Goal: Task Accomplishment & Management: Manage account settings

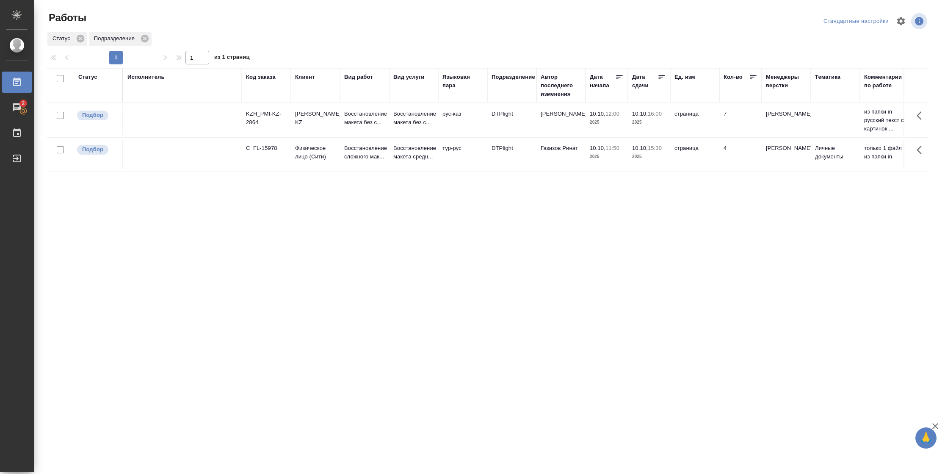
click at [90, 73] on div "Статус" at bounding box center [87, 77] width 19 height 8
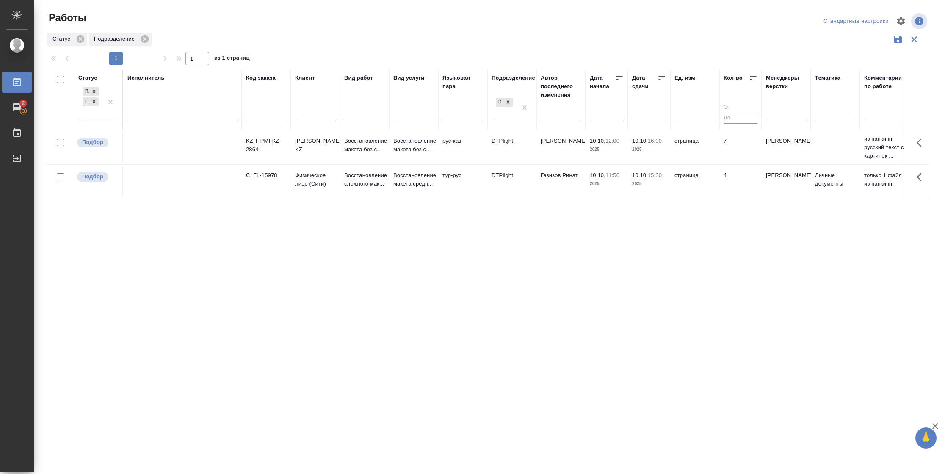
click at [95, 119] on div "Подбор Готов к работе" at bounding box center [90, 102] width 25 height 33
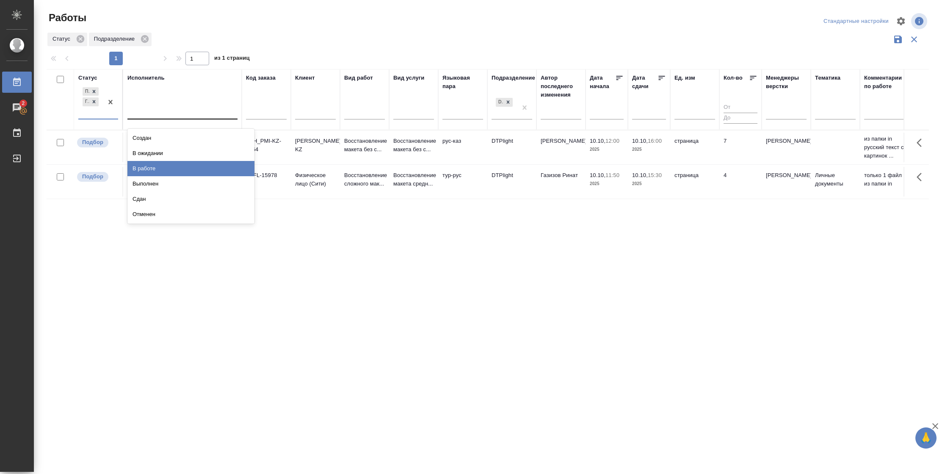
click at [154, 171] on div "В работе" at bounding box center [190, 168] width 127 height 15
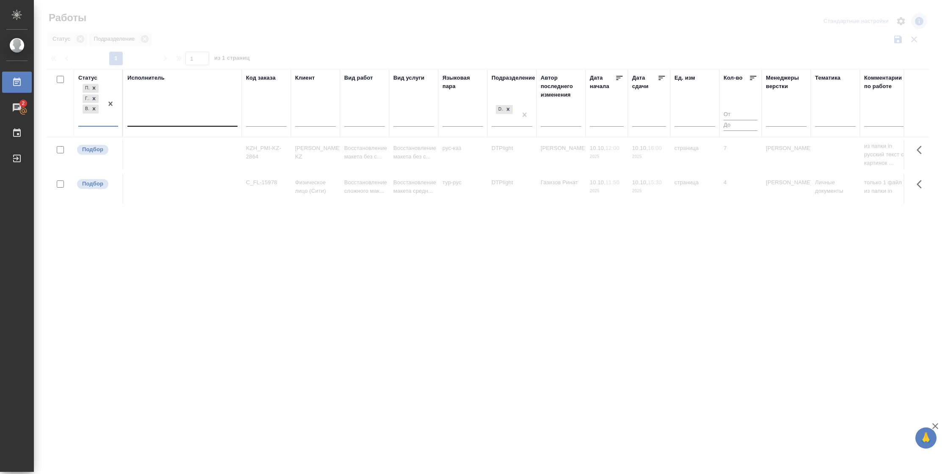
click at [160, 116] on div at bounding box center [182, 118] width 110 height 12
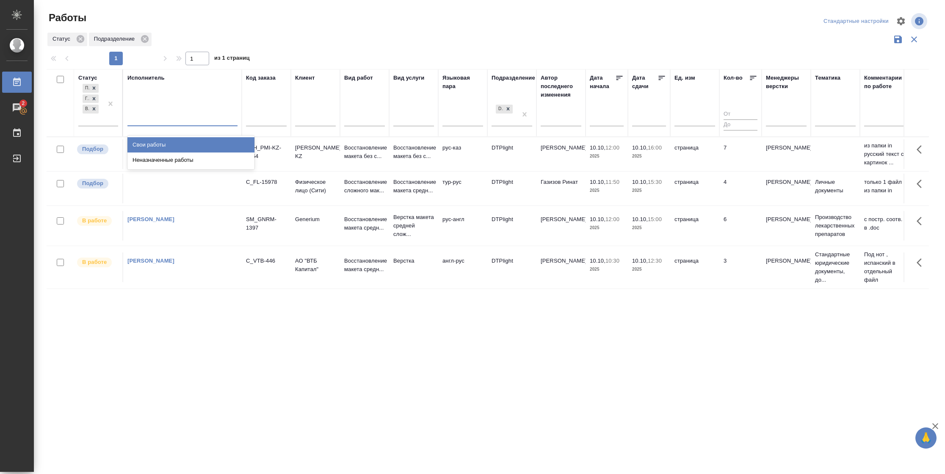
click at [160, 142] on div "Свои работы" at bounding box center [190, 144] width 127 height 15
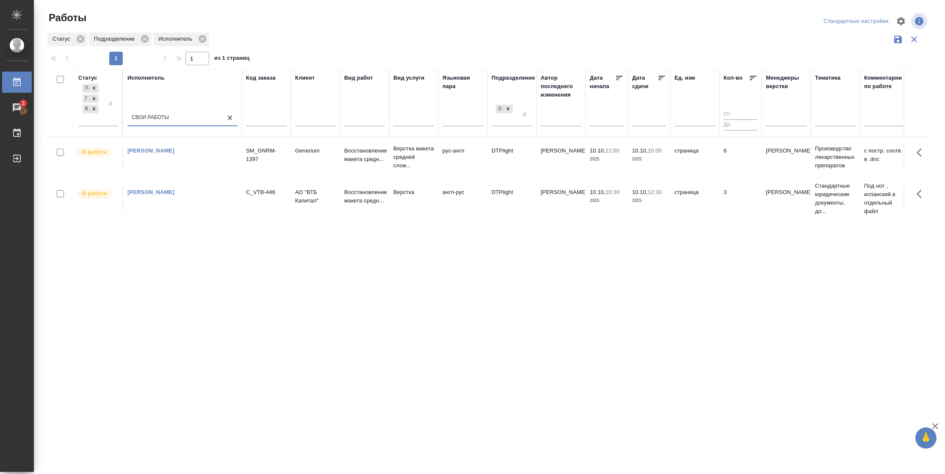
click at [712, 201] on td "страница" at bounding box center [694, 199] width 49 height 30
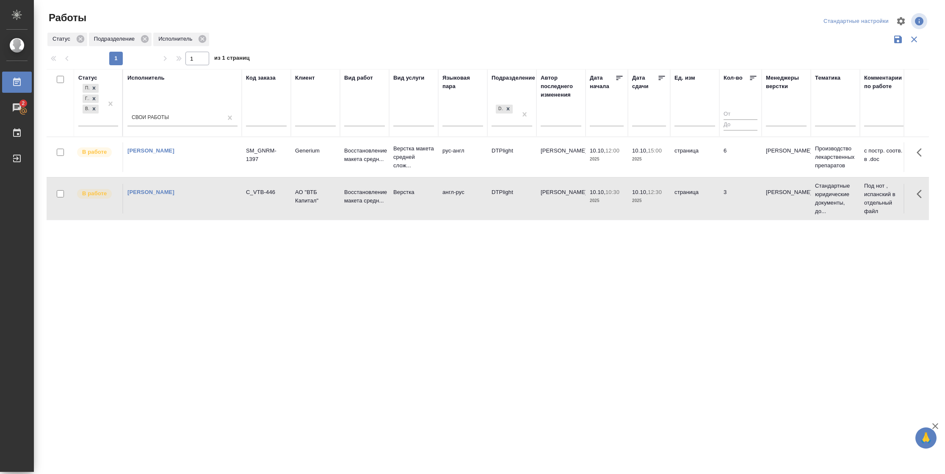
click at [712, 201] on td "страница" at bounding box center [694, 199] width 49 height 30
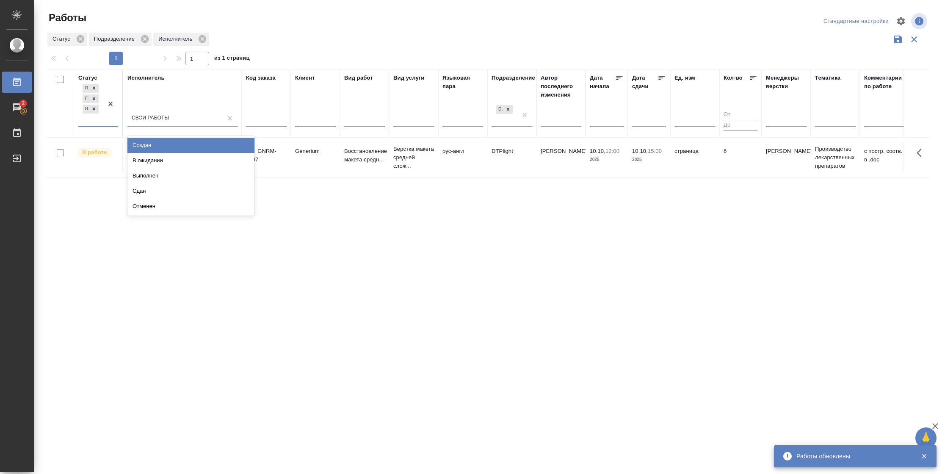
click at [101, 117] on div "Подбор Готов к работе В работе" at bounding box center [90, 104] width 25 height 44
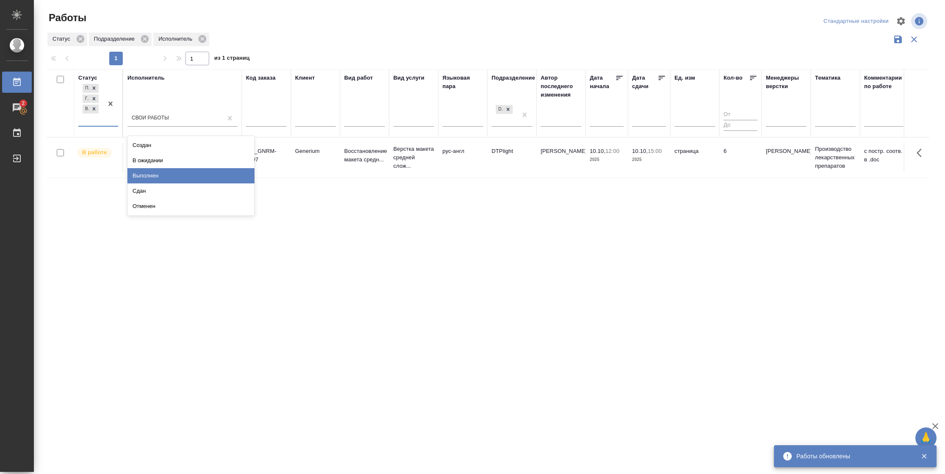
click at [138, 171] on div "Выполнен" at bounding box center [190, 175] width 127 height 15
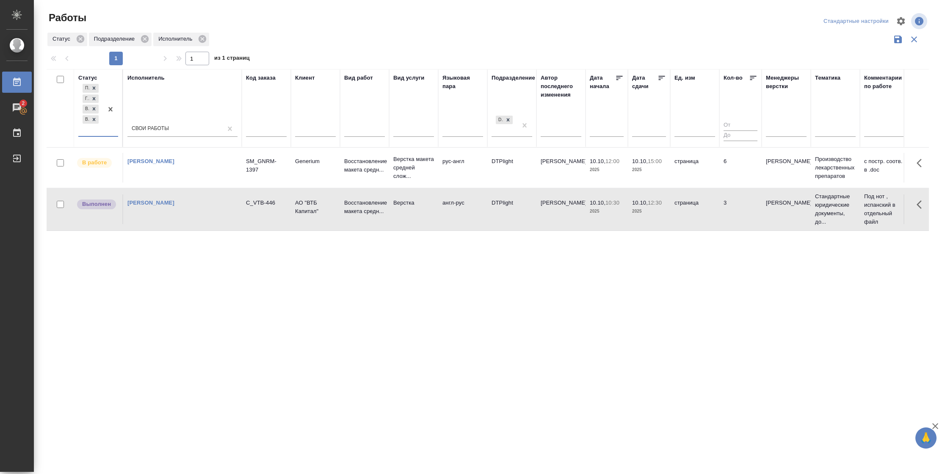
click at [654, 214] on p "2025" at bounding box center [649, 211] width 34 height 8
drag, startPoint x: 93, startPoint y: 122, endPoint x: 150, endPoint y: 124, distance: 57.2
click at [93, 121] on icon at bounding box center [94, 119] width 6 height 6
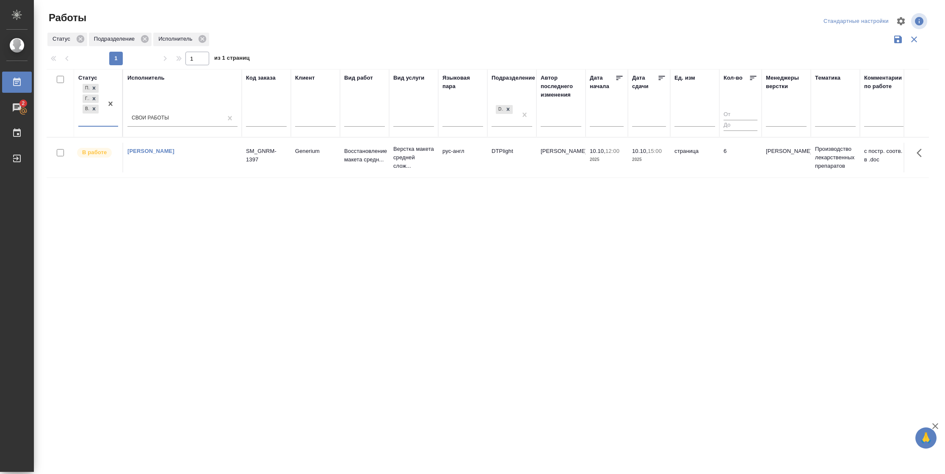
click at [671, 160] on td "страница" at bounding box center [694, 158] width 49 height 30
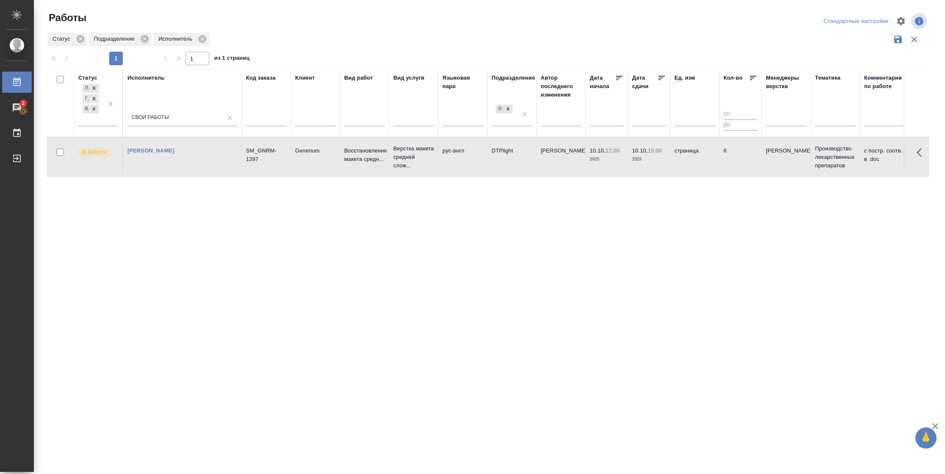
click at [671, 160] on td "страница" at bounding box center [694, 157] width 49 height 30
click at [680, 174] on tr "В работе Васильева Наталья Геннадьевна SM_GNRM-1397 Generium Восстановление мак…" at bounding box center [891, 157] width 1689 height 40
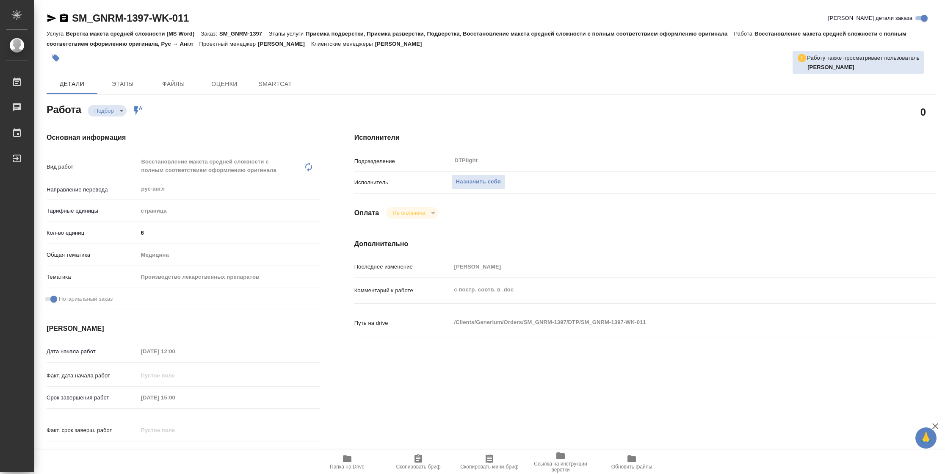
type textarea "x"
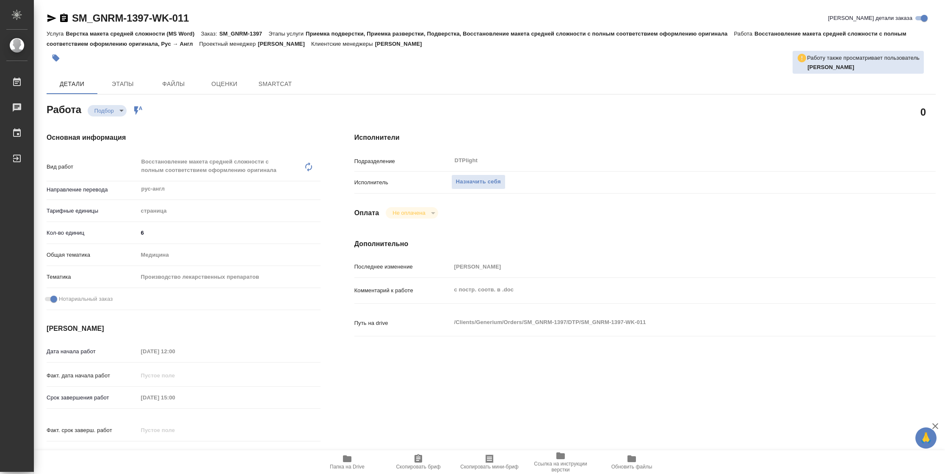
type textarea "x"
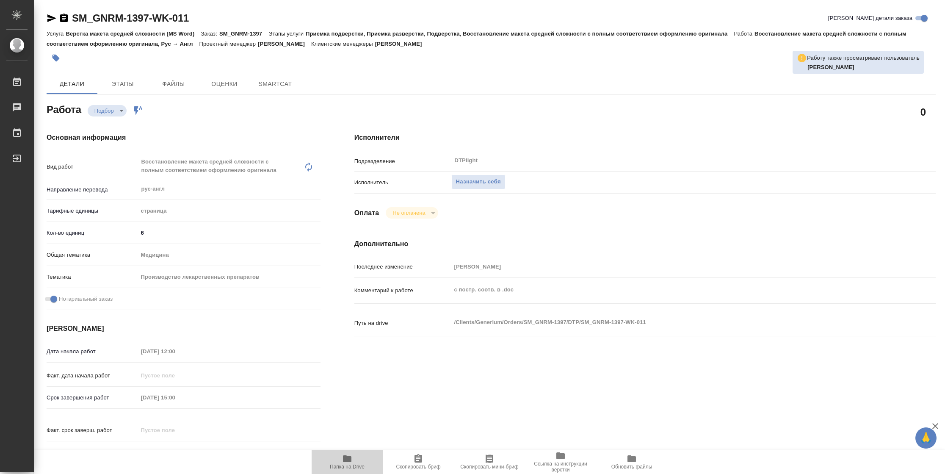
type textarea "x"
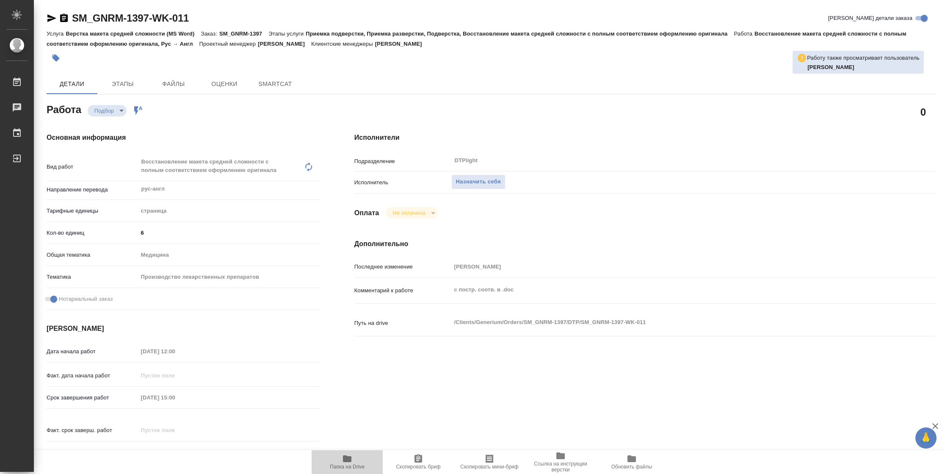
click at [335, 462] on span "Папка на Drive" at bounding box center [347, 461] width 61 height 16
type textarea "x"
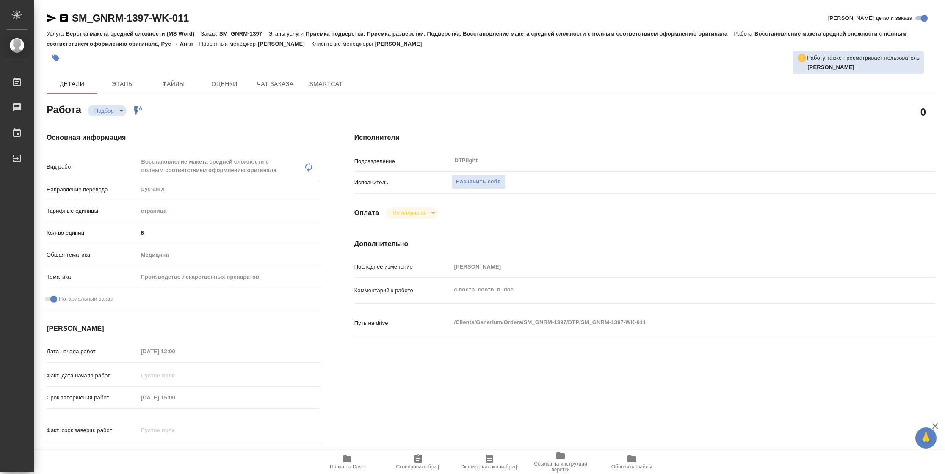
type textarea "x"
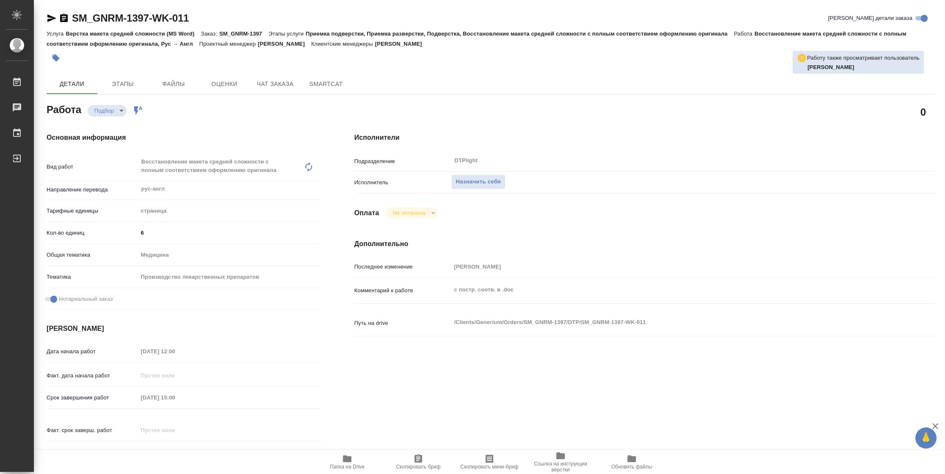
type textarea "x"
click at [470, 188] on button "Назначить себя" at bounding box center [478, 181] width 54 height 15
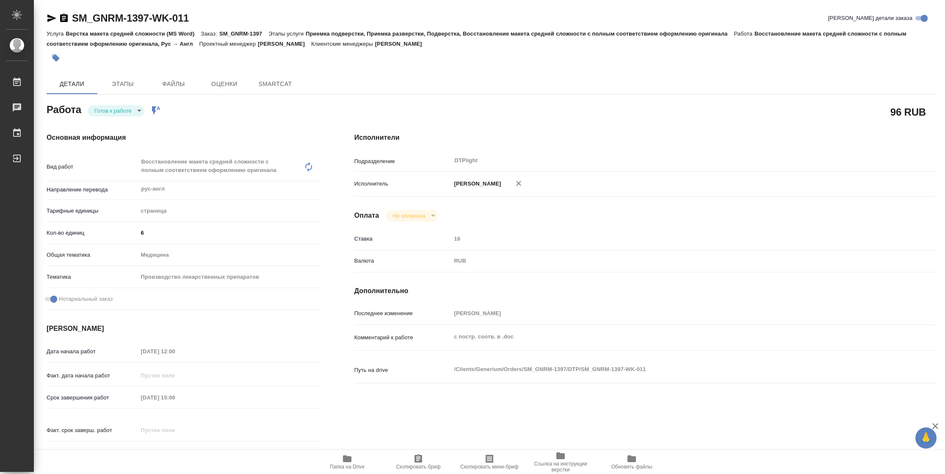
type textarea "x"
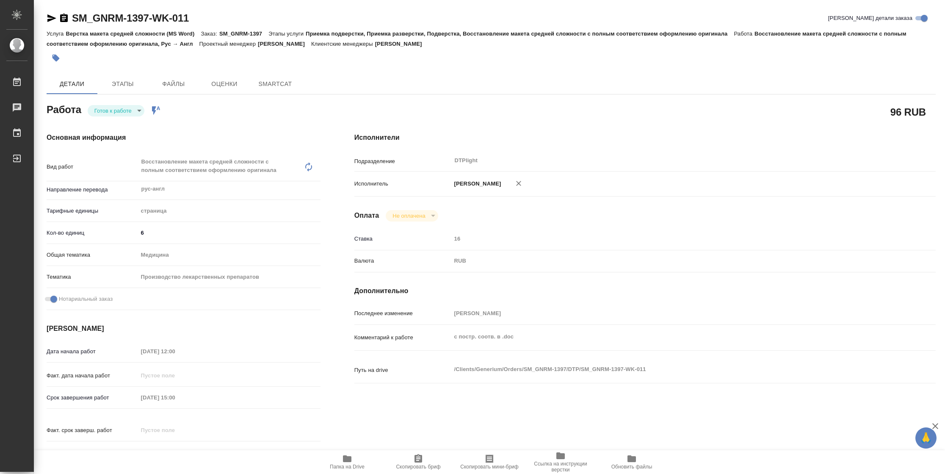
type textarea "x"
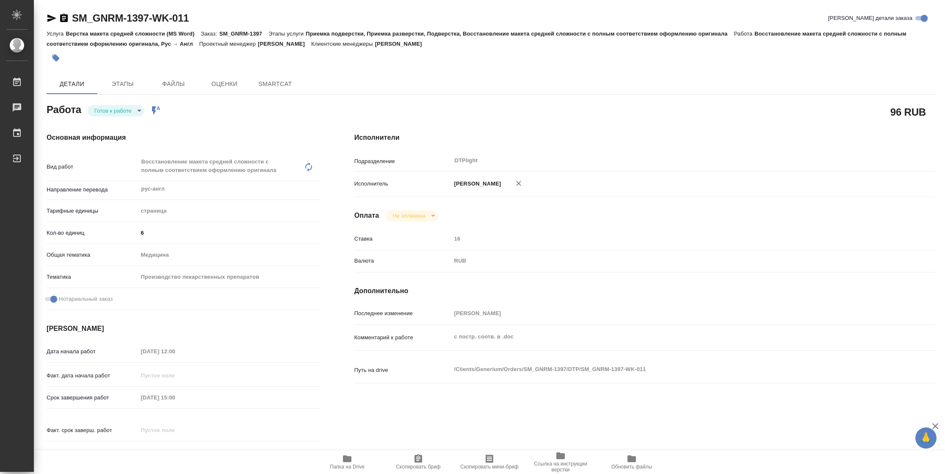
type textarea "x"
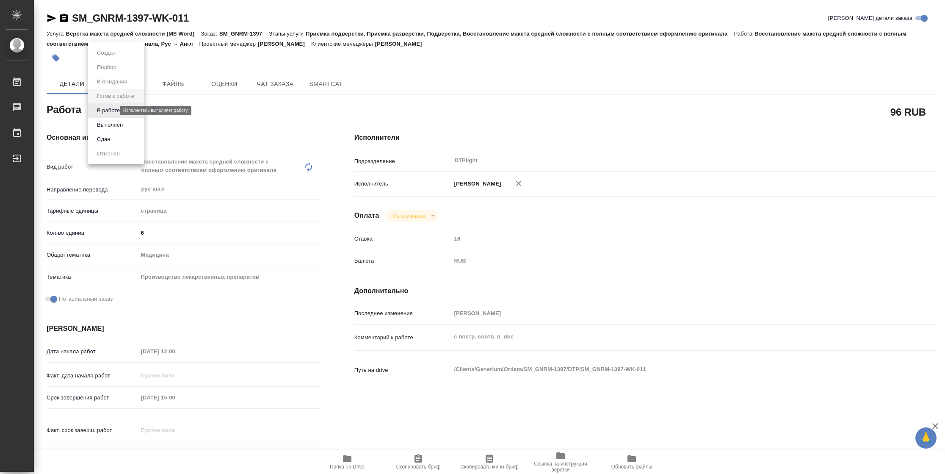
click at [99, 108] on body "🙏 .cls-1 fill:#fff; AWATERA Vasilyeva Natalia Работы Чаты График Выйти SM_GNRM-…" at bounding box center [472, 237] width 945 height 474
type textarea "x"
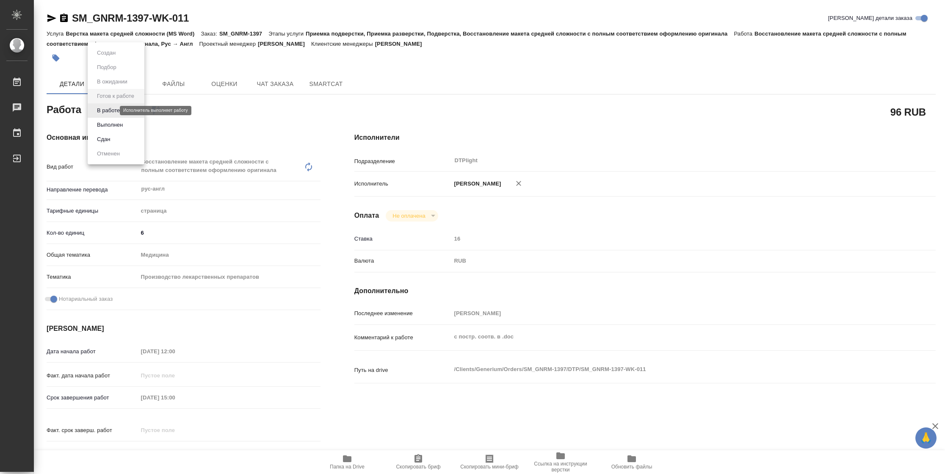
type textarea "x"
click at [99, 108] on button "В работе" at bounding box center [108, 110] width 28 height 9
type textarea "x"
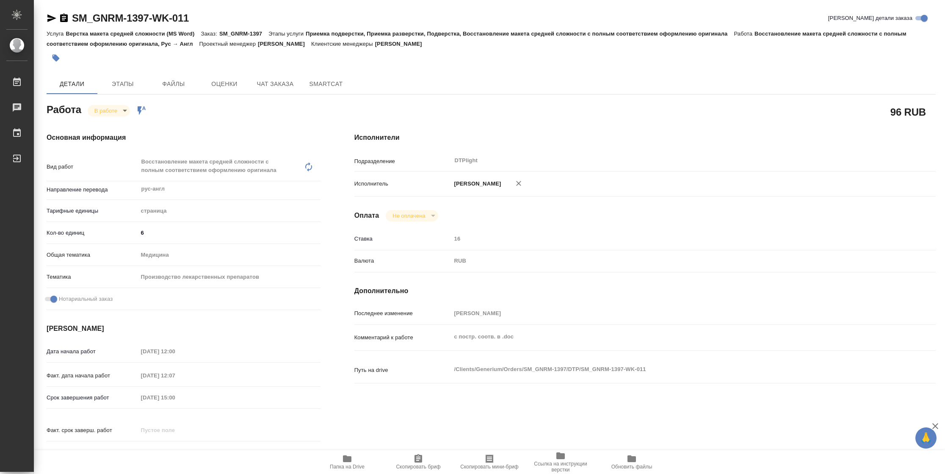
type textarea "x"
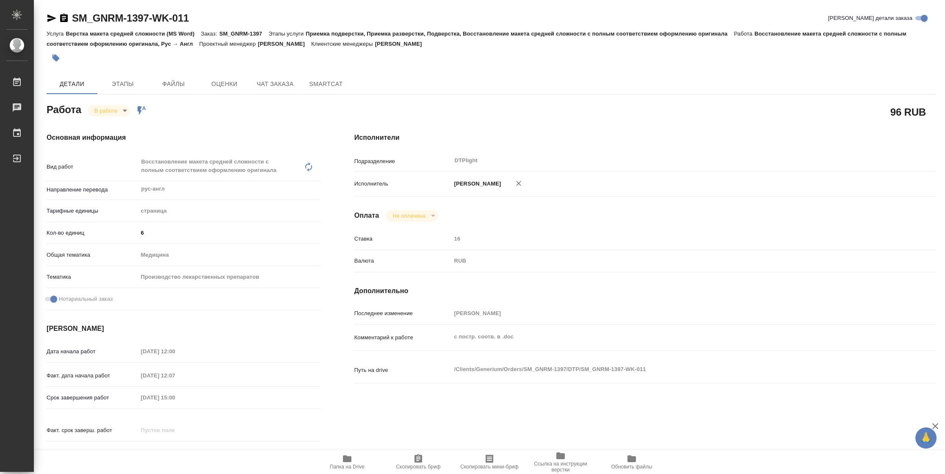
type textarea "x"
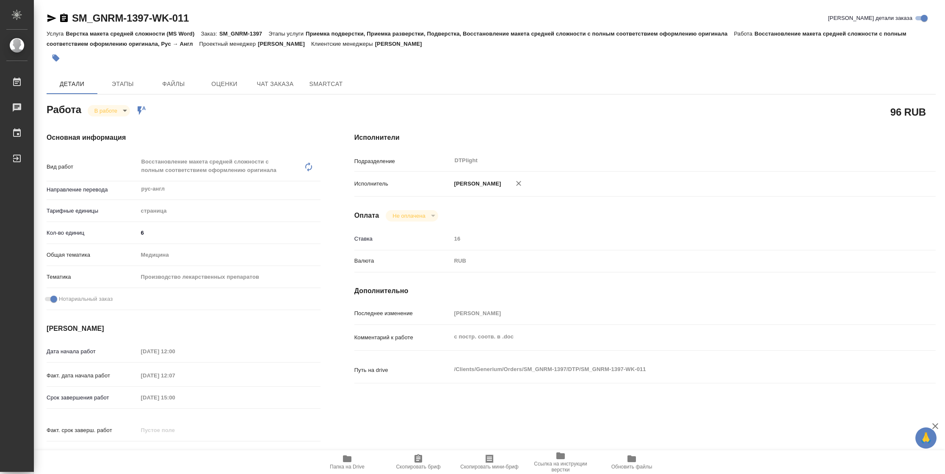
type textarea "x"
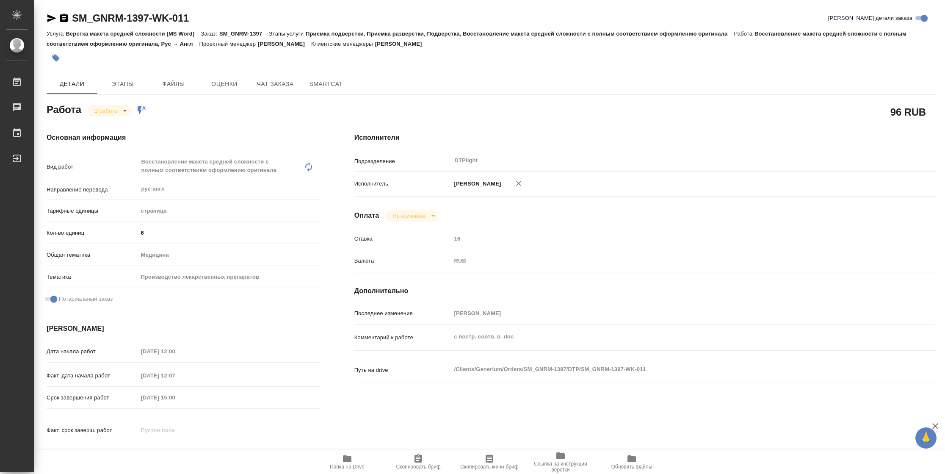
type textarea "x"
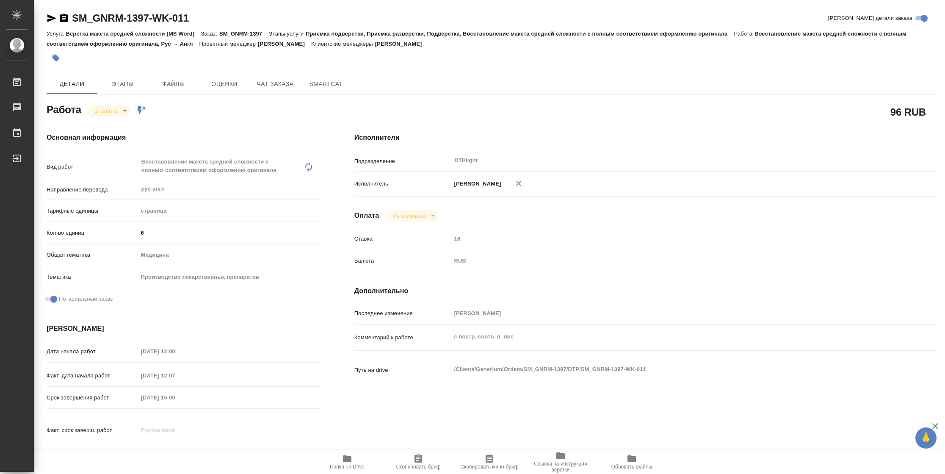
type textarea "x"
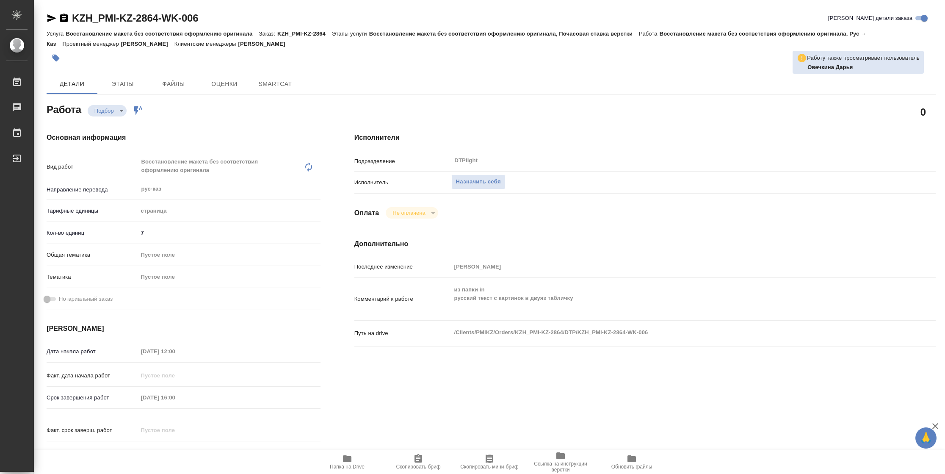
type textarea "x"
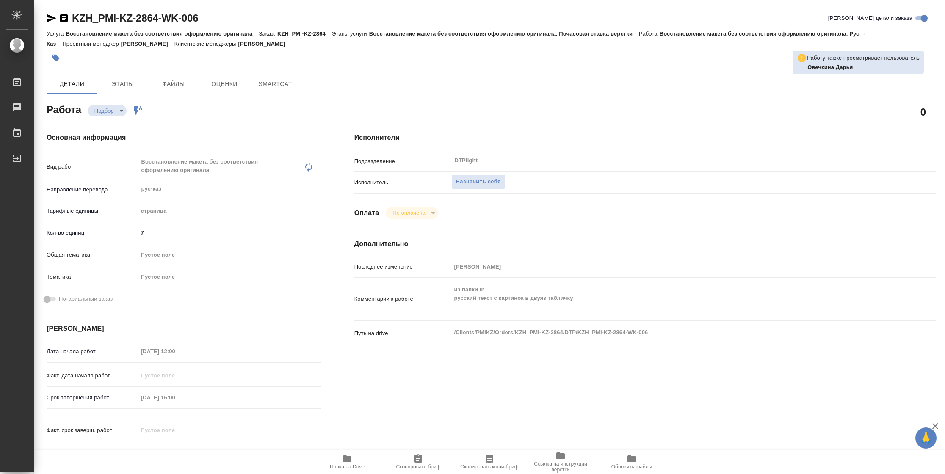
type textarea "x"
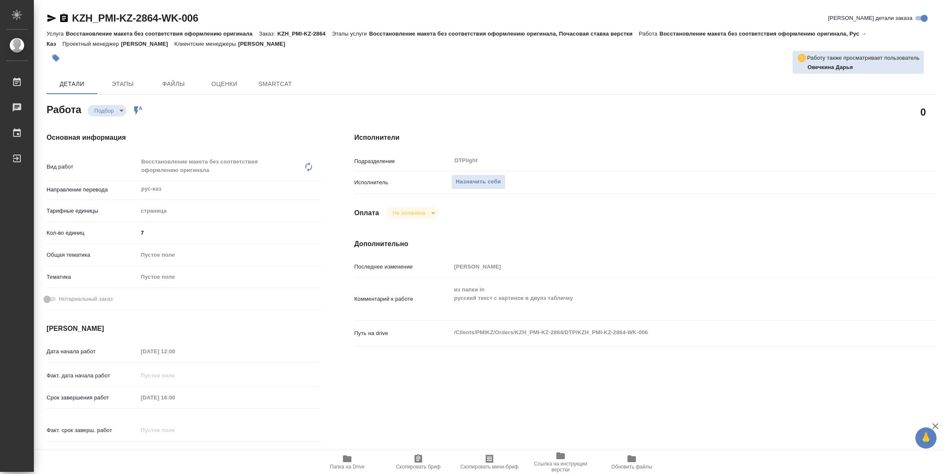
click at [347, 465] on span "Папка на Drive" at bounding box center [347, 467] width 35 height 6
type textarea "x"
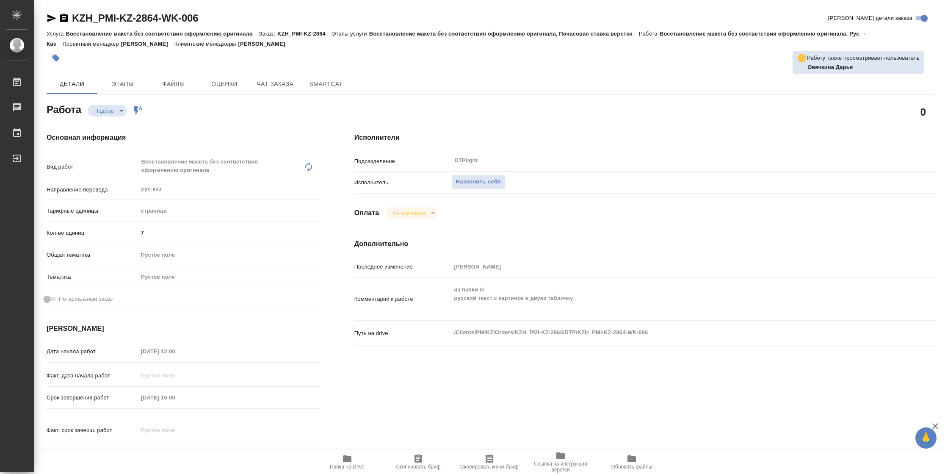
type textarea "x"
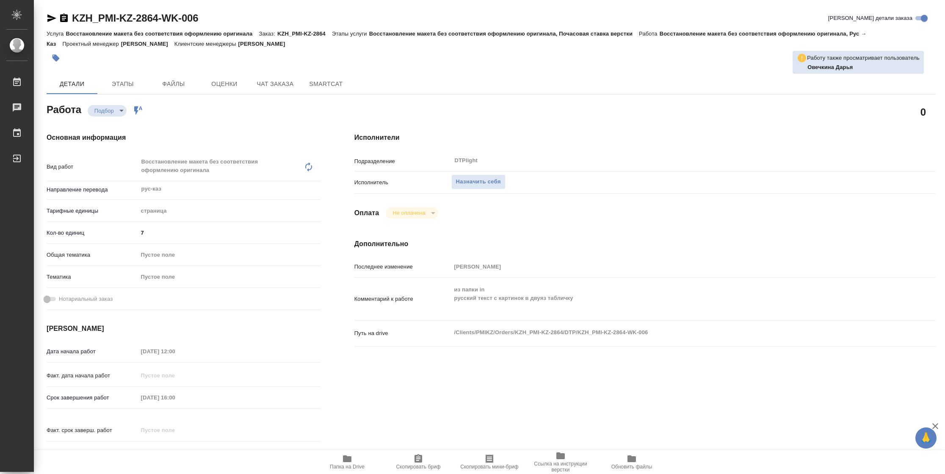
type textarea "x"
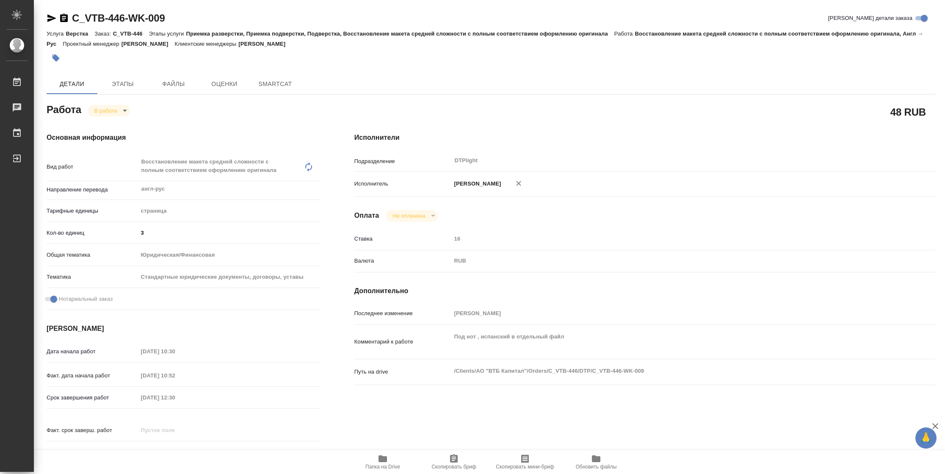
type textarea "x"
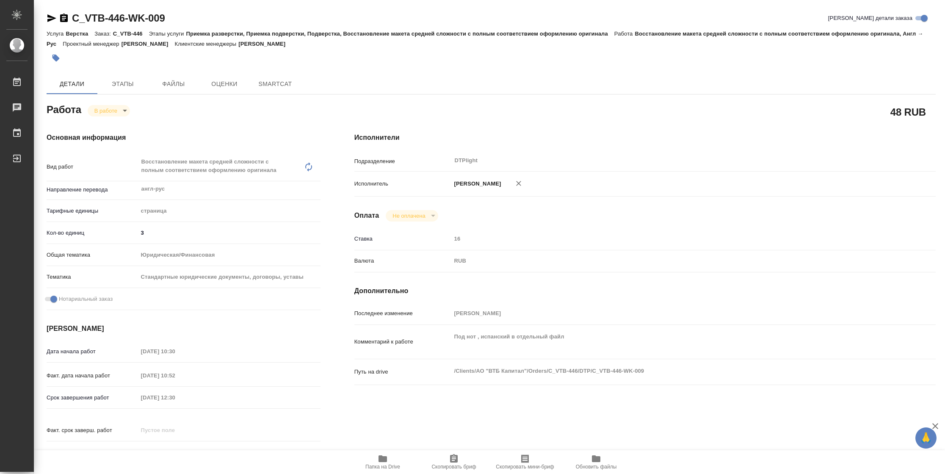
type textarea "x"
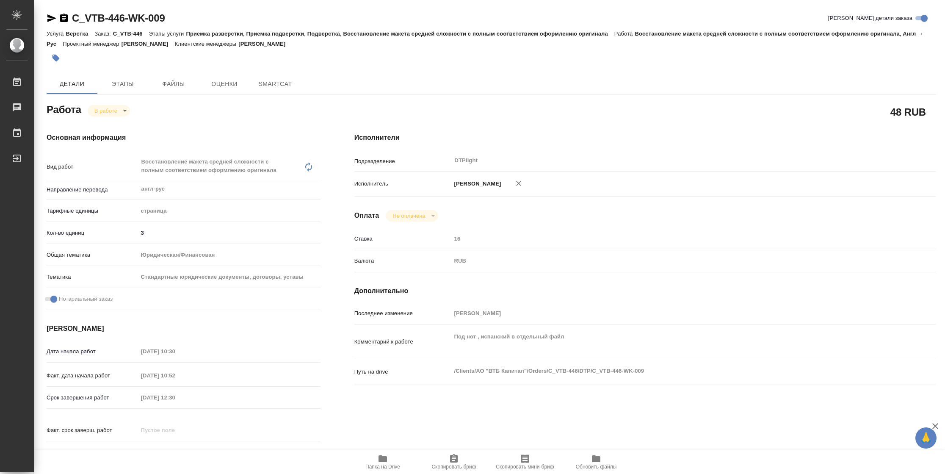
type textarea "x"
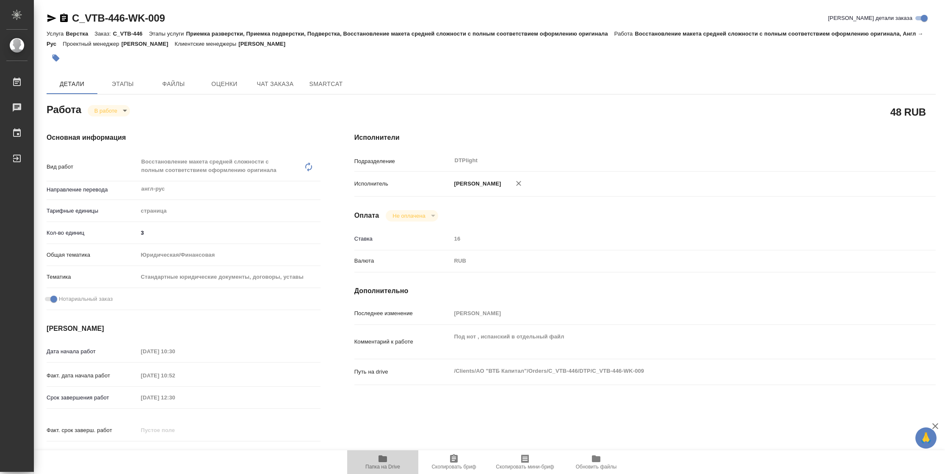
click at [392, 462] on span "Папка на Drive" at bounding box center [382, 461] width 61 height 16
type textarea "x"
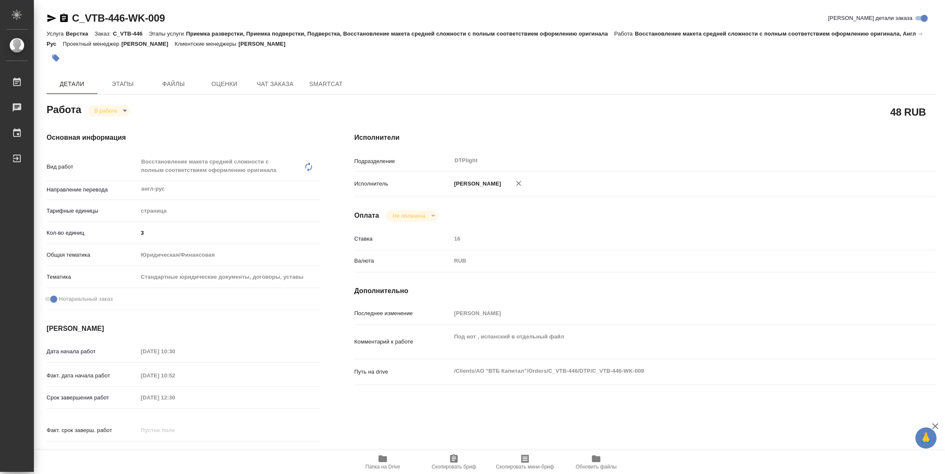
type textarea "x"
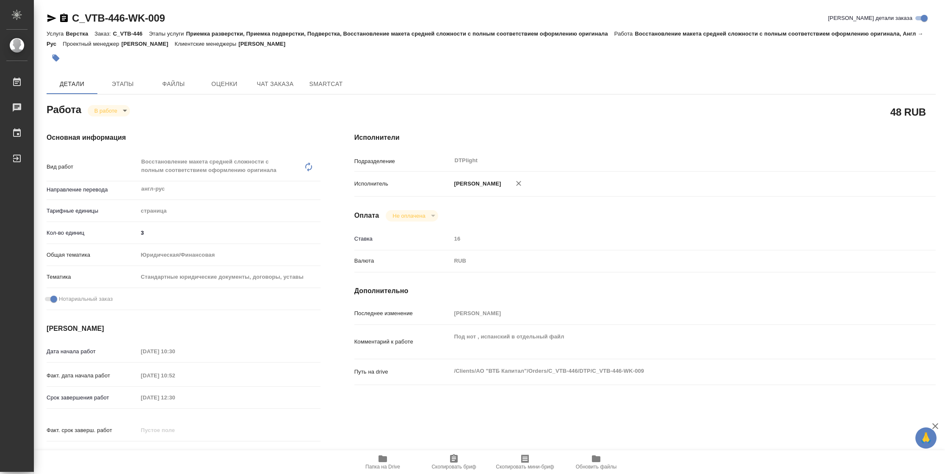
type textarea "x"
click at [107, 106] on body "🙏 .cls-1 fill:#fff; AWATERA Vasilyeva Natalia Работы 2 Чаты График Выйти C_VTB-…" at bounding box center [472, 237] width 945 height 474
click at [110, 124] on button "Выполнен" at bounding box center [109, 124] width 31 height 9
type textarea "x"
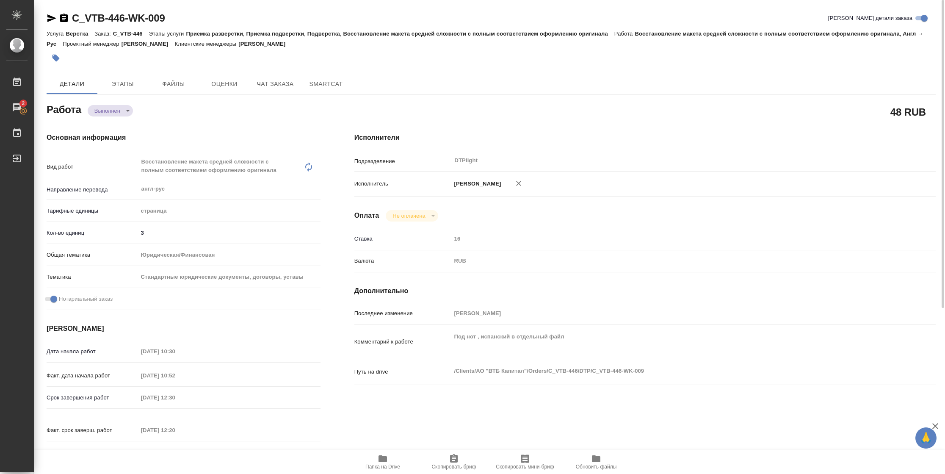
type textarea "x"
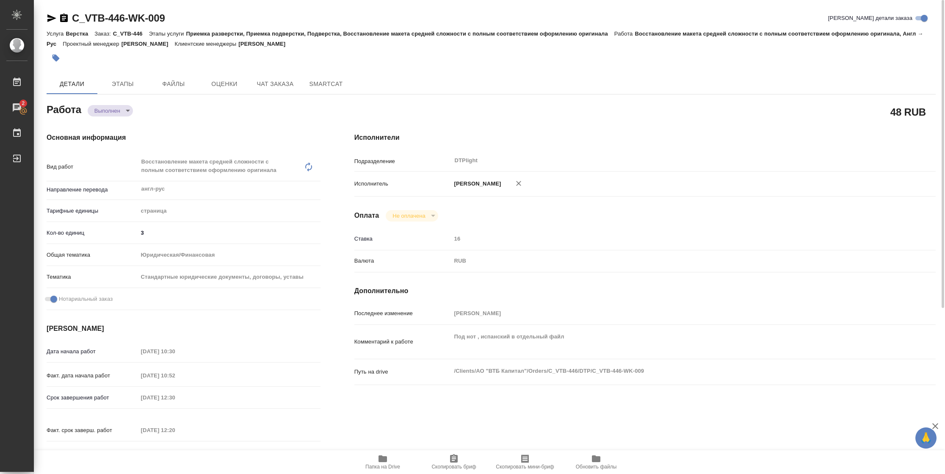
type textarea "x"
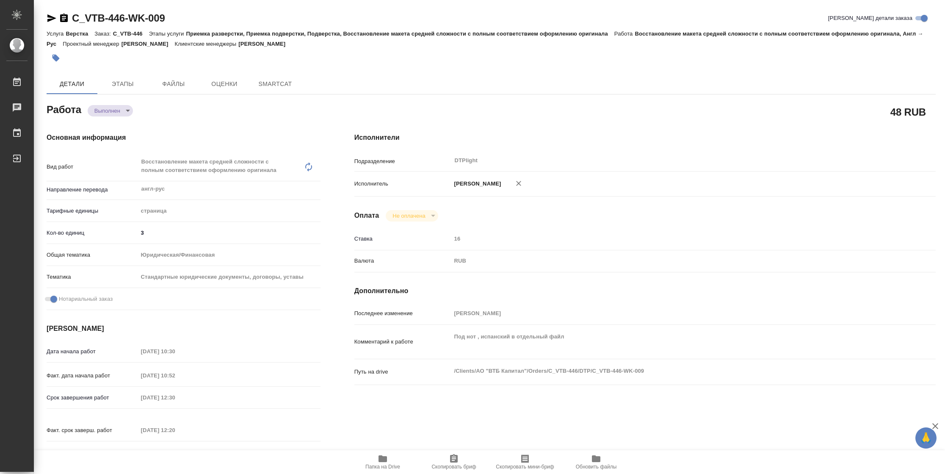
type textarea "x"
drag, startPoint x: 49, startPoint y: 19, endPoint x: 153, endPoint y: 1, distance: 105.4
click at [50, 19] on icon "button" at bounding box center [51, 18] width 9 height 8
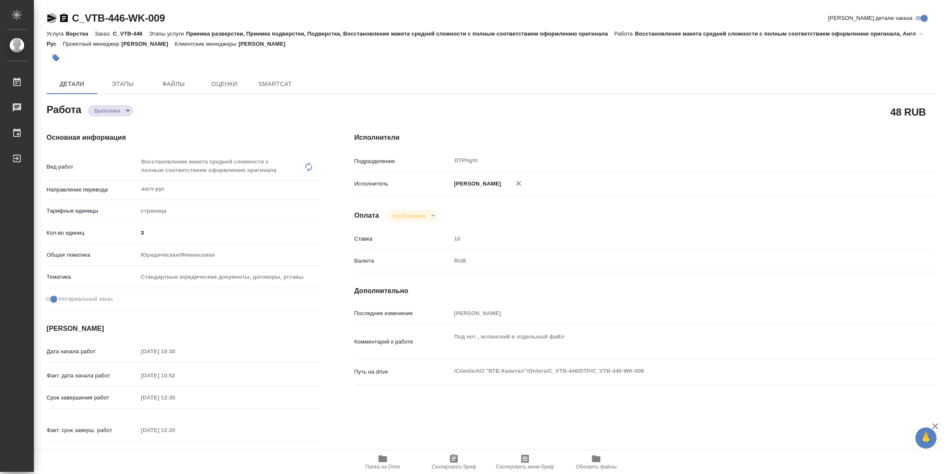
type textarea "x"
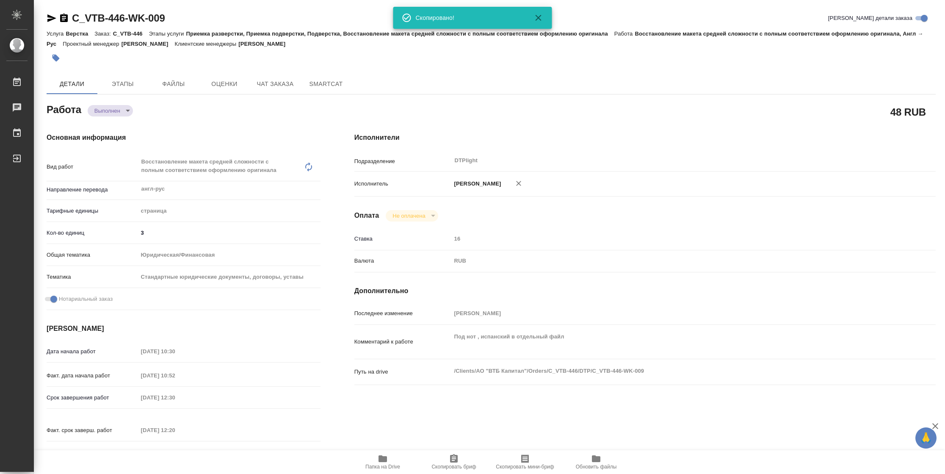
type textarea "x"
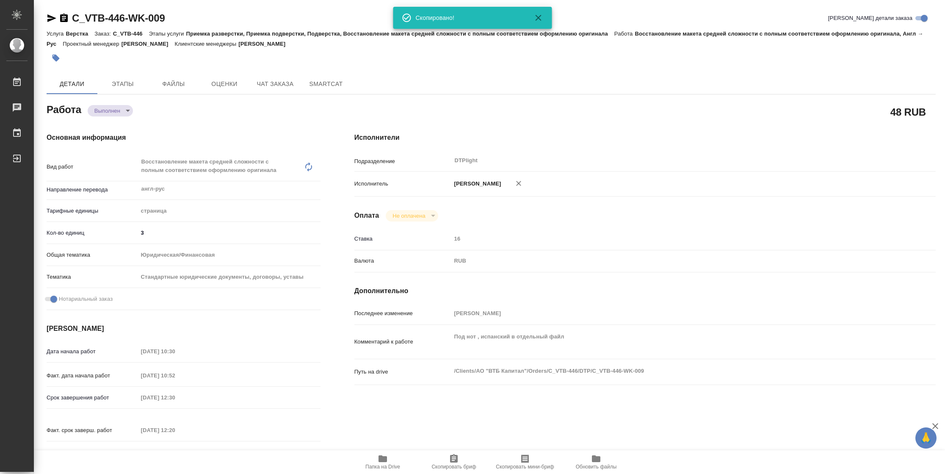
type textarea "x"
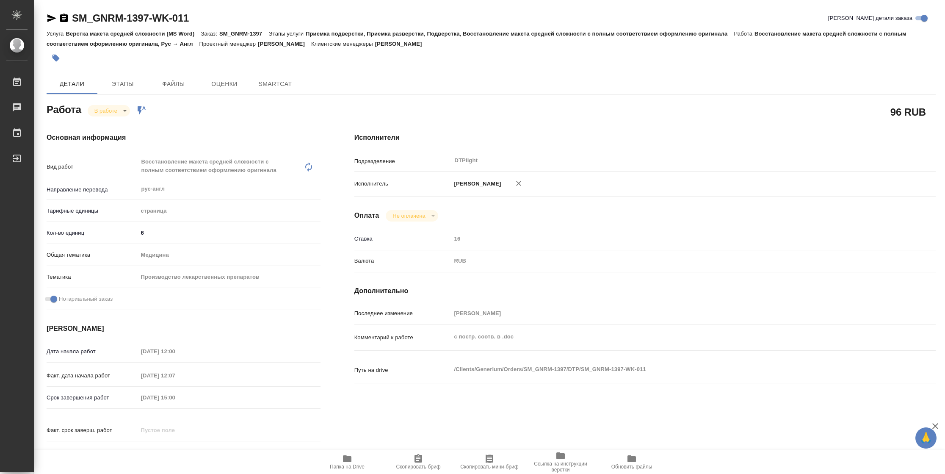
type textarea "x"
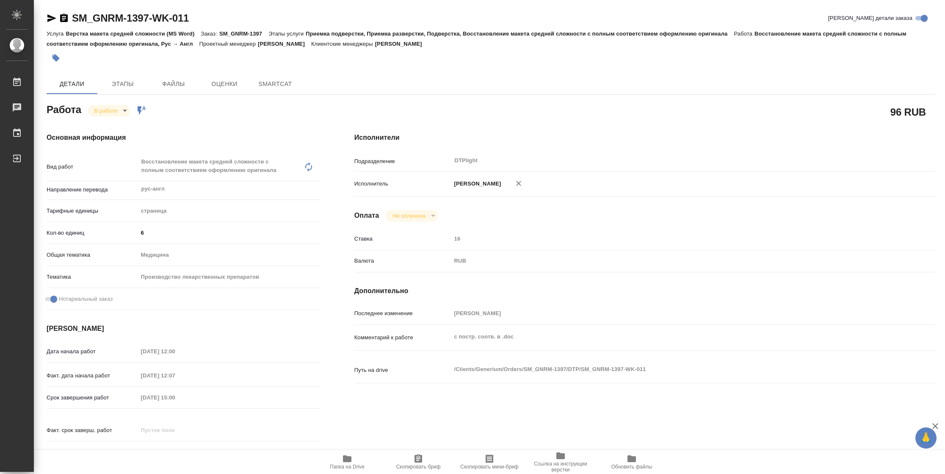
type textarea "x"
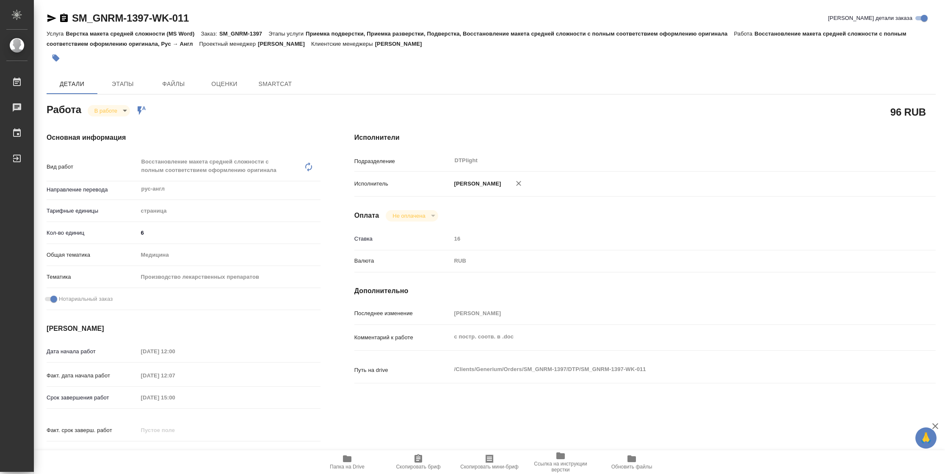
type textarea "x"
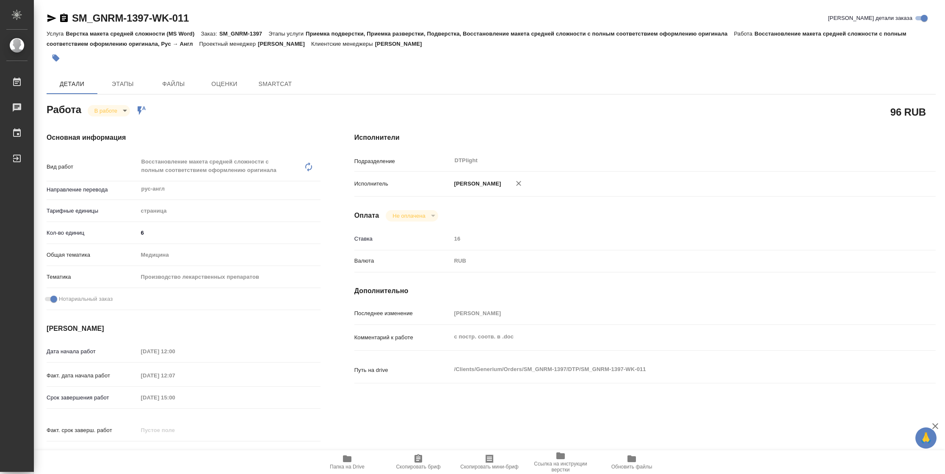
click at [50, 18] on icon "button" at bounding box center [52, 18] width 10 height 10
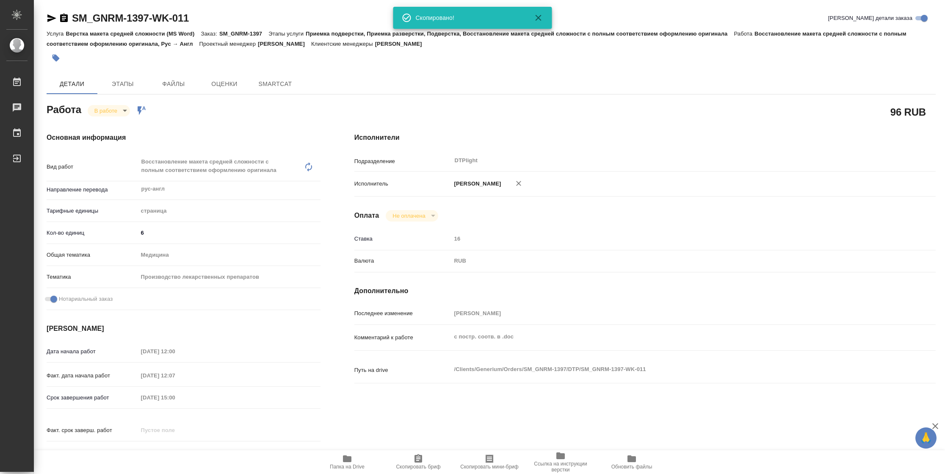
type textarea "x"
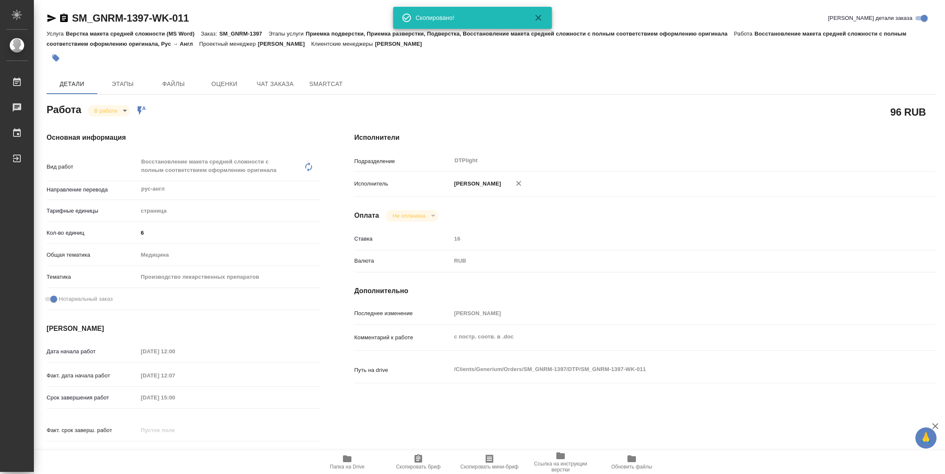
type textarea "x"
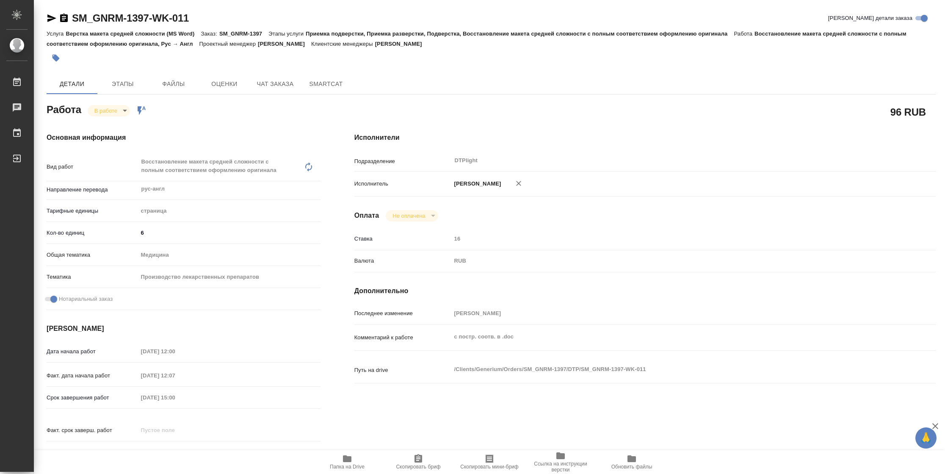
type textarea "x"
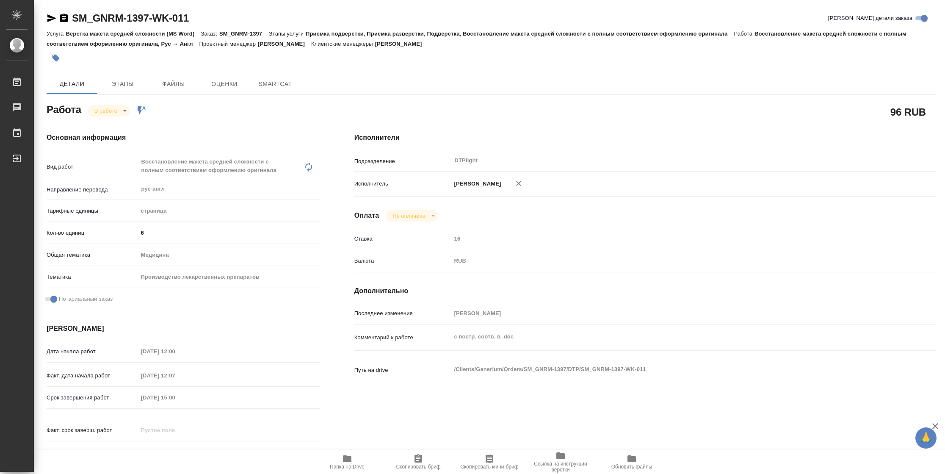
type textarea "x"
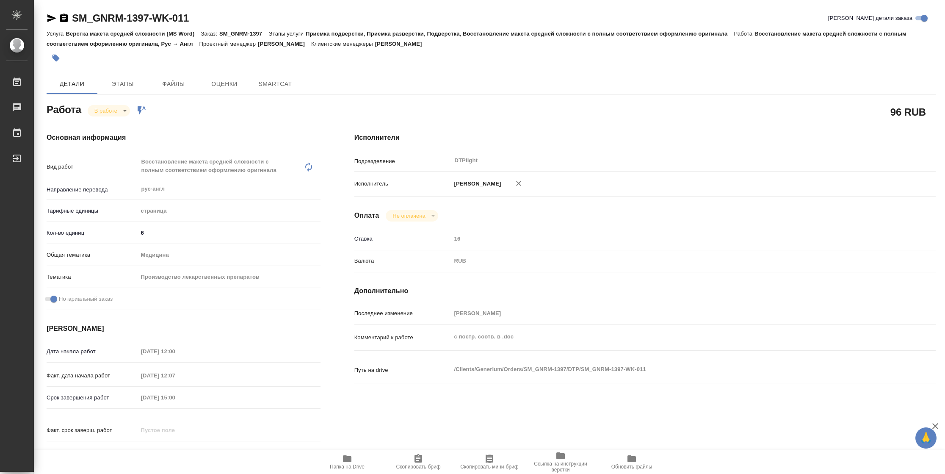
type textarea "x"
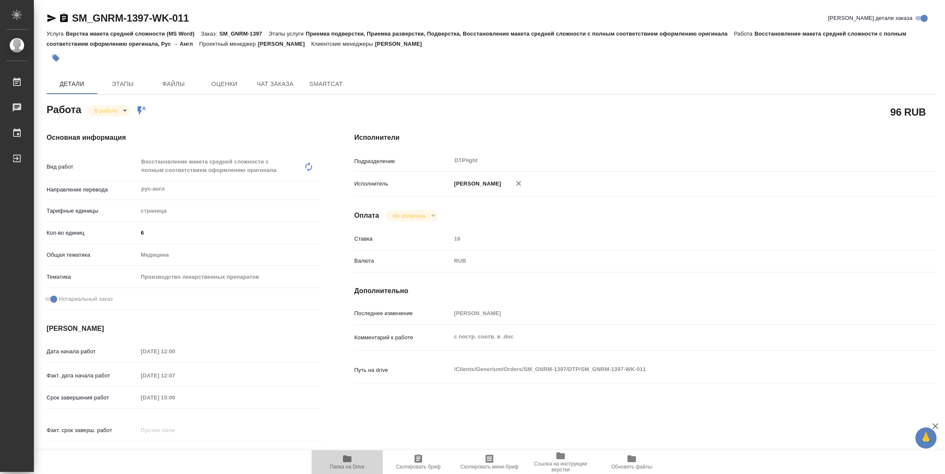
click at [352, 465] on span "Папка на Drive" at bounding box center [347, 467] width 35 height 6
type textarea "x"
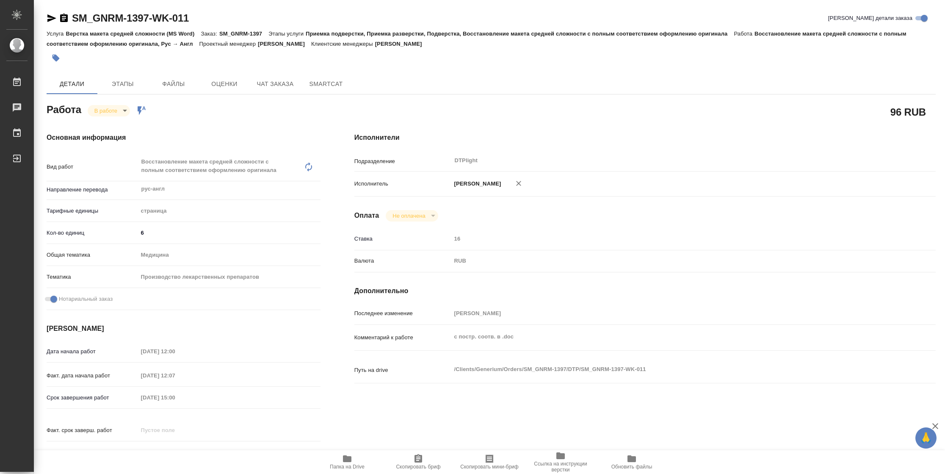
type textarea "x"
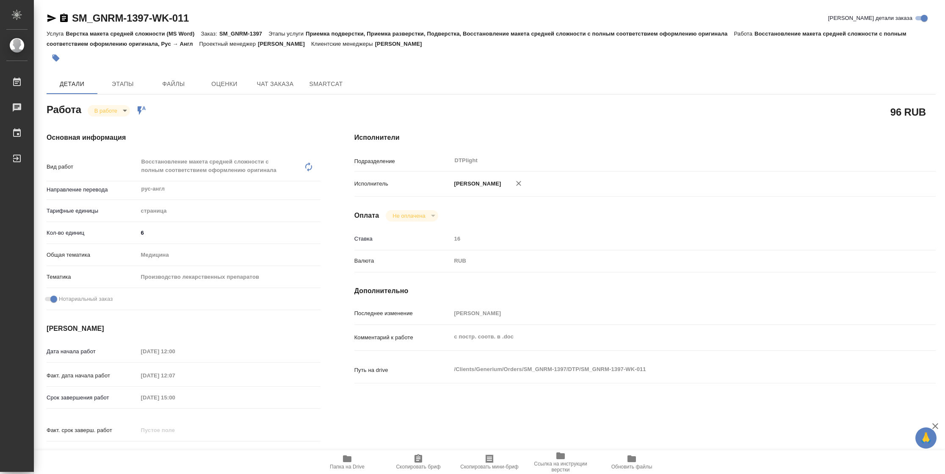
type textarea "x"
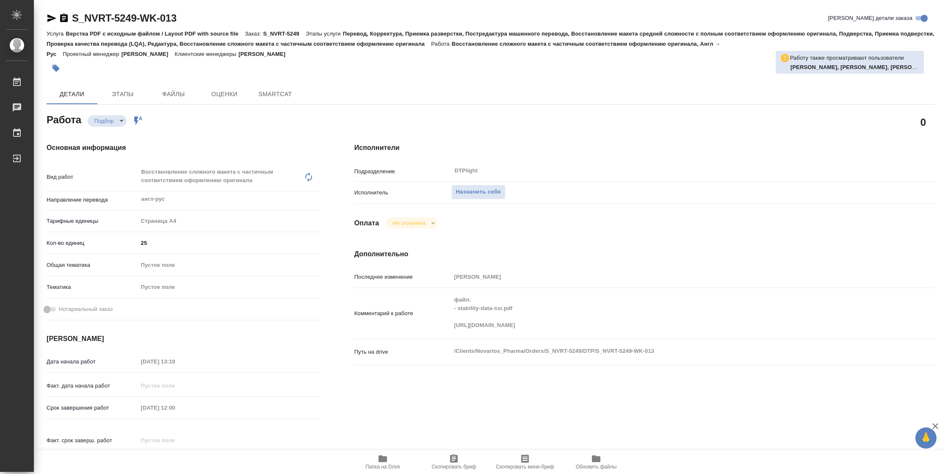
type textarea "x"
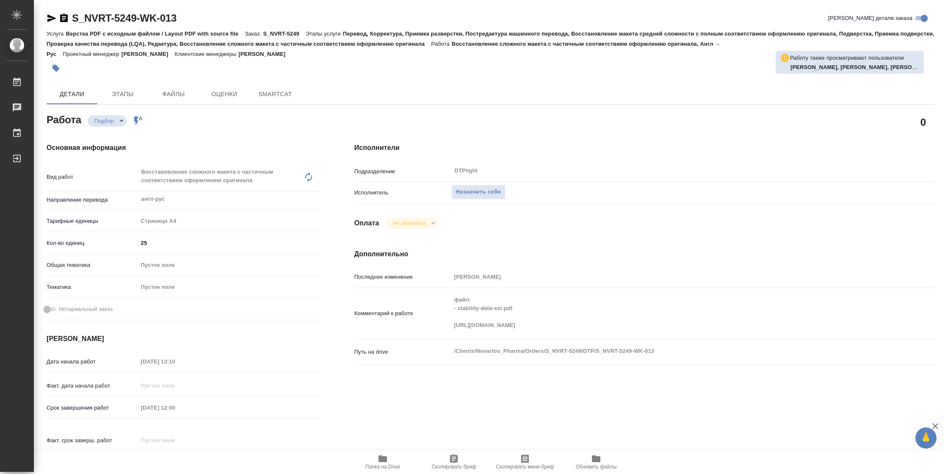
type textarea "x"
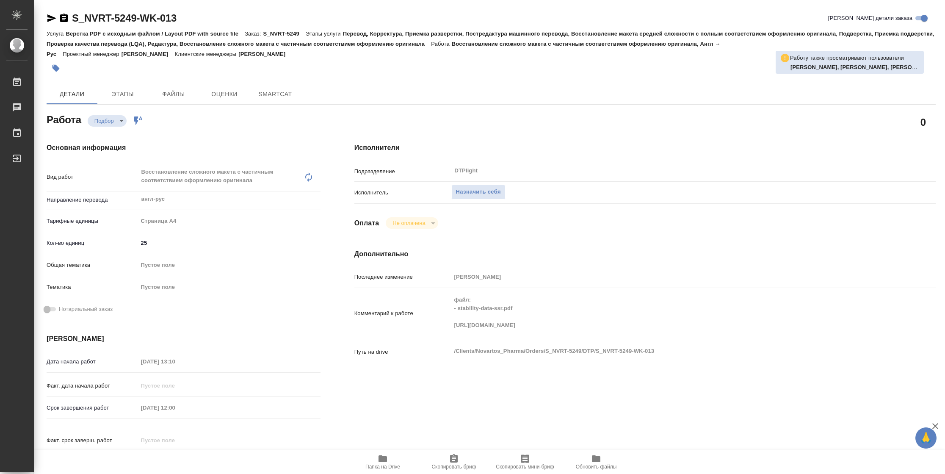
type textarea "x"
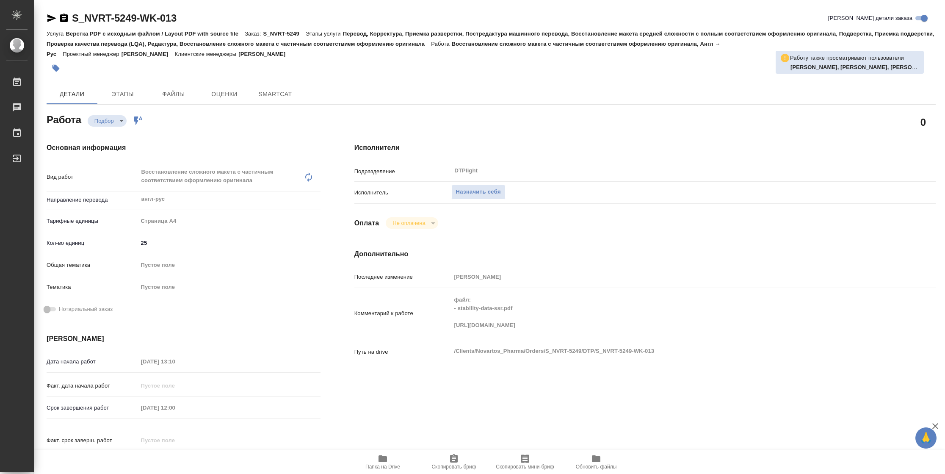
type textarea "x"
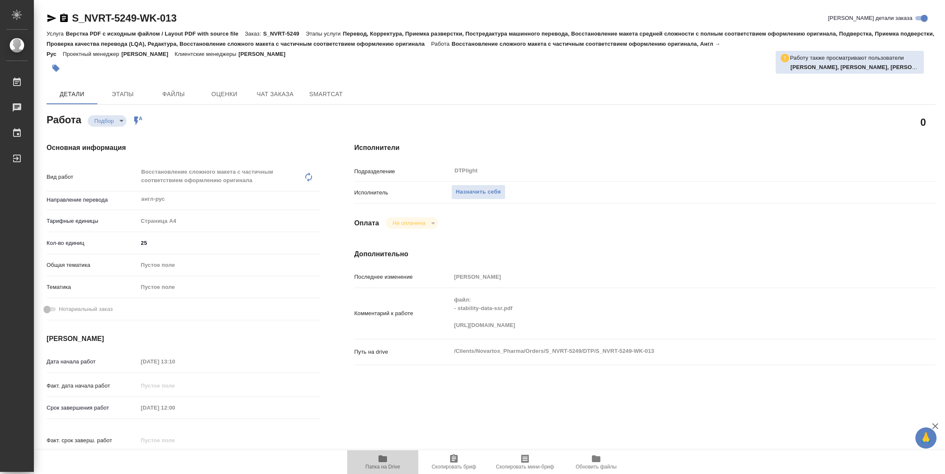
click at [378, 462] on icon "button" at bounding box center [383, 458] width 10 height 10
type textarea "x"
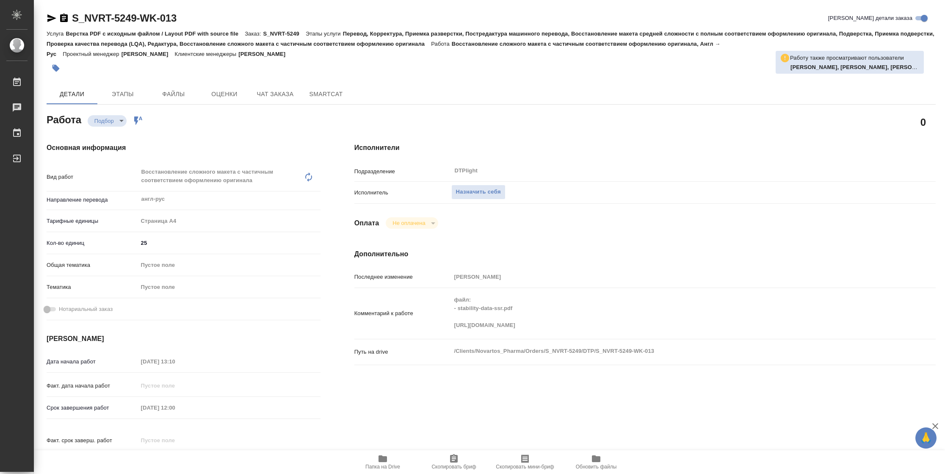
type textarea "x"
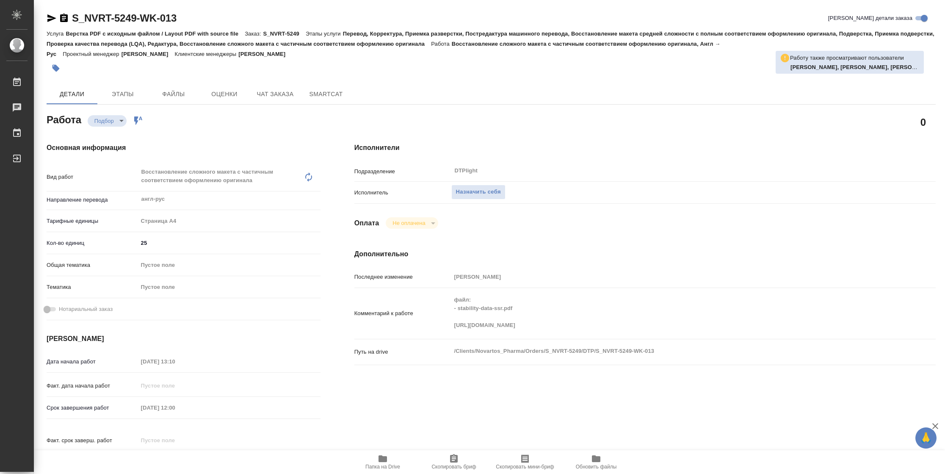
type textarea "x"
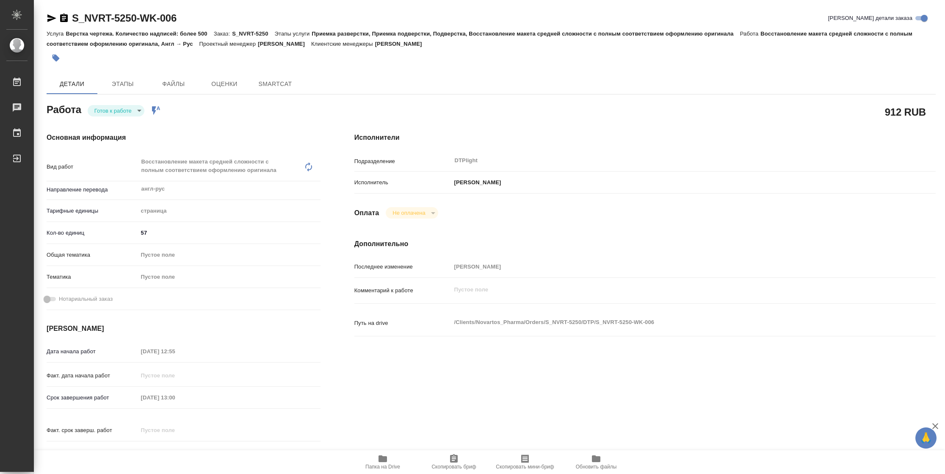
type textarea "x"
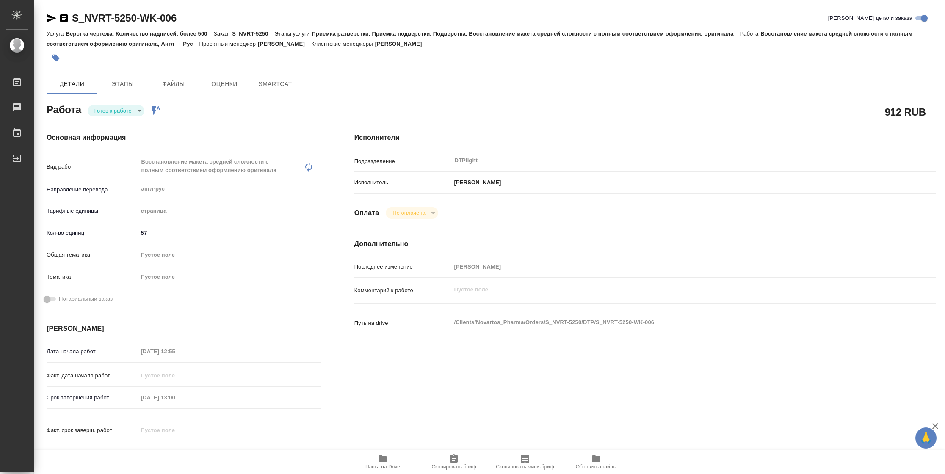
type textarea "x"
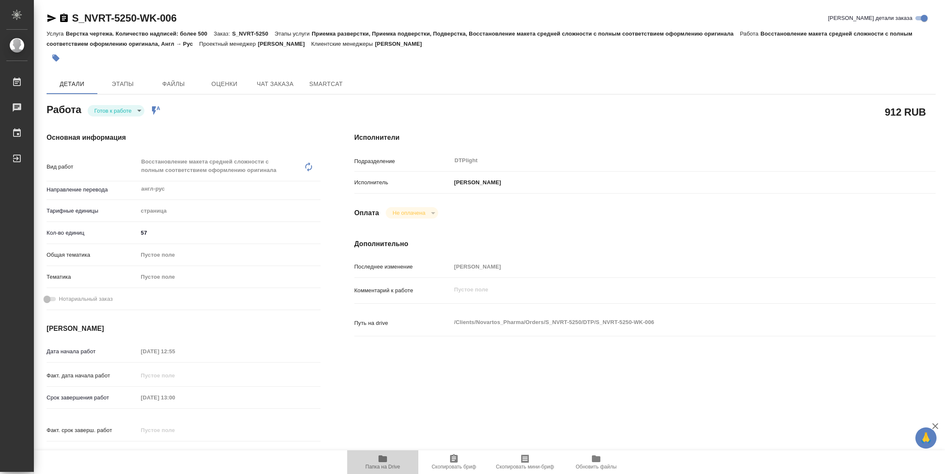
click at [374, 461] on span "Папка на Drive" at bounding box center [382, 461] width 61 height 16
type textarea "x"
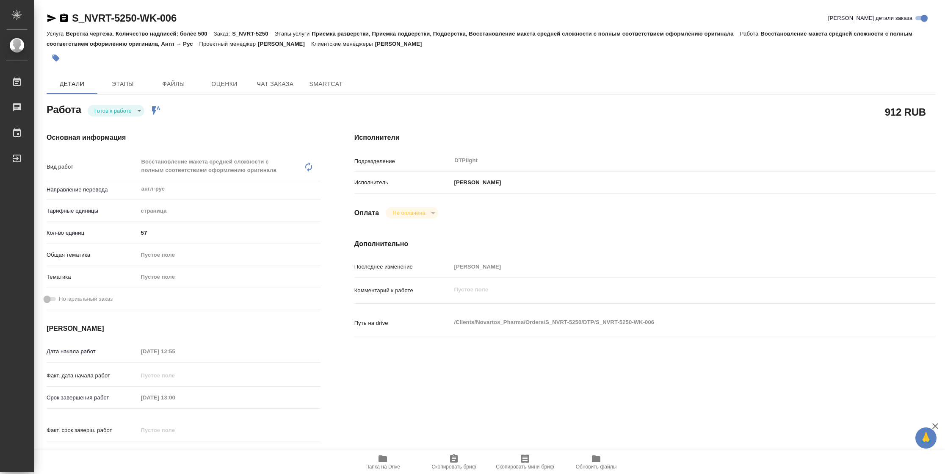
type textarea "x"
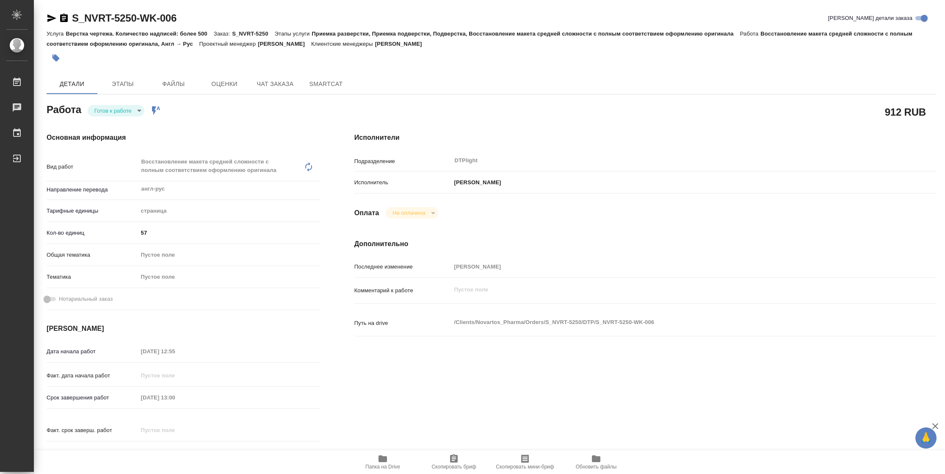
type textarea "x"
